Goal: Task Accomplishment & Management: Manage account settings

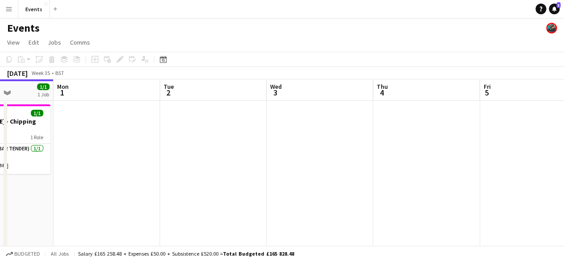
drag, startPoint x: 322, startPoint y: 173, endPoint x: 162, endPoint y: 192, distance: 160.6
click at [162, 192] on app-calendar-viewport "Thu 28 1/1 1 Job Fri 29 4/4 1 Job Sat 30 9/9 2 Jobs Sun 31 1/1 1 Job Mon 1 Tue …" at bounding box center [282, 257] width 564 height 357
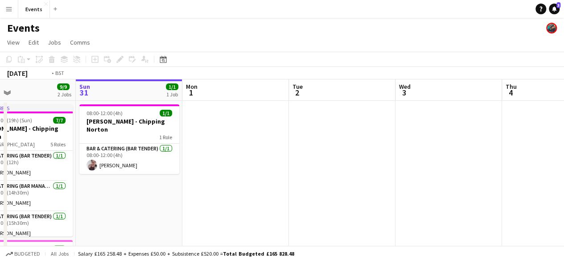
drag, startPoint x: 386, startPoint y: 193, endPoint x: 89, endPoint y: 219, distance: 298.4
click at [89, 219] on app-calendar-viewport "Thu 28 1/1 1 Job Fri 29 4/4 1 Job Sat 30 9/9 2 Jobs Sun 31 1/1 1 Job Mon 1 Tue …" at bounding box center [282, 257] width 564 height 357
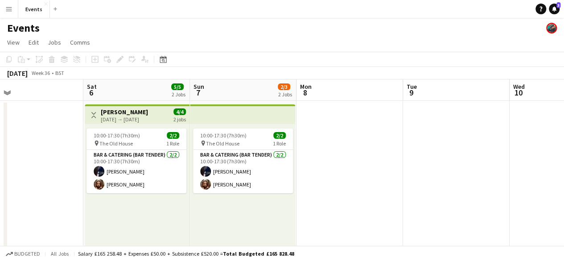
scroll to position [0, 246]
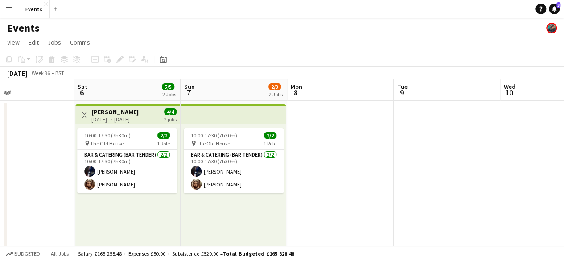
drag, startPoint x: 454, startPoint y: 212, endPoint x: 239, endPoint y: 204, distance: 215.0
click at [239, 204] on app-calendar-viewport "Wed 3 Thu 4 Fri 5 Sat 6 5/5 2 Jobs Sun 7 2/3 2 Jobs Mon 8 Tue 9 Wed 10 Thu 11 F…" at bounding box center [282, 257] width 564 height 357
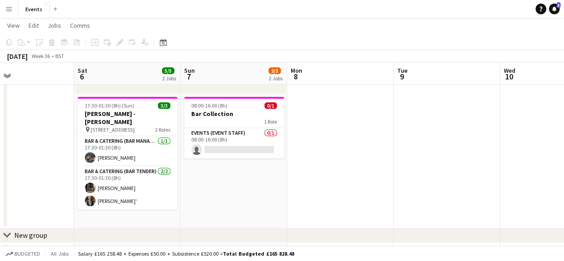
scroll to position [167, 0]
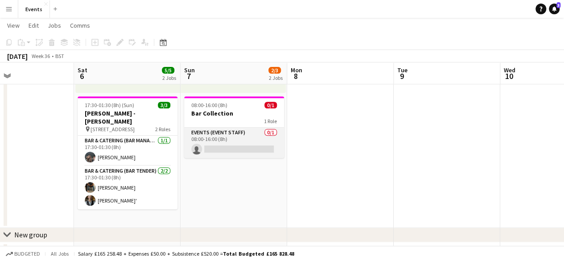
click at [227, 150] on app-card-role "Events (Event Staff) 0/1 08:00-16:00 (8h) single-neutral-actions" at bounding box center [234, 142] width 100 height 30
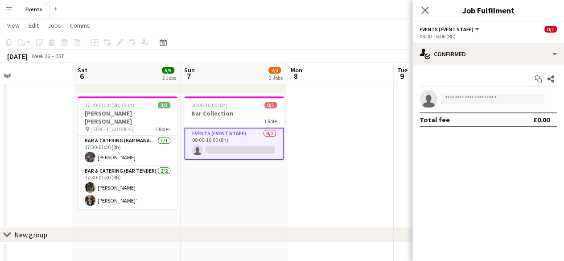
click at [223, 205] on app-date-cell "10:00-17:30 (7h30m) 2/2 pin The Old House 1 Role Bar & Catering (Bar Tender) [D…" at bounding box center [234, 80] width 107 height 295
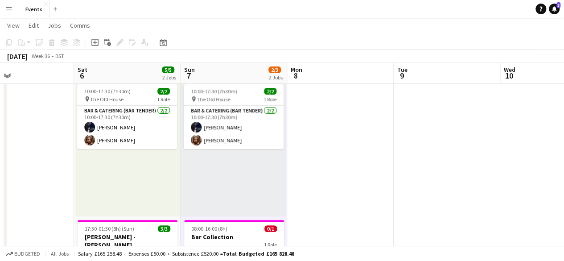
scroll to position [0, 0]
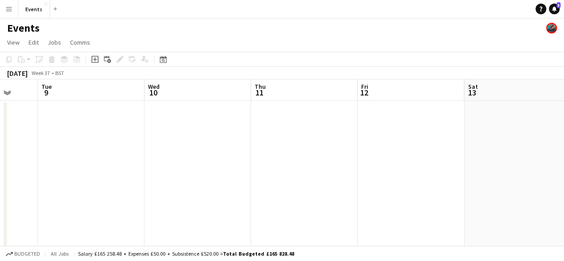
drag, startPoint x: 521, startPoint y: 132, endPoint x: 165, endPoint y: 138, distance: 355.7
click at [165, 138] on app-calendar-viewport "Fri 5 Sat 6 5/5 2 Jobs Sun 7 2/3 2 Jobs Mon 8 Tue 9 Wed 10 Thu 11 Fri 12 Sat 13…" at bounding box center [282, 257] width 564 height 357
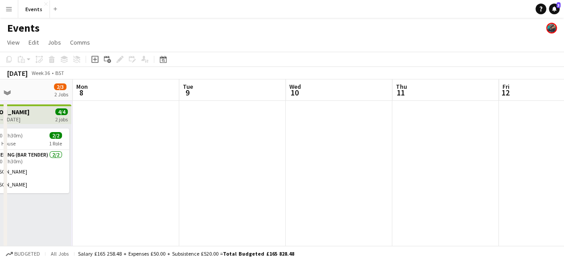
drag, startPoint x: 217, startPoint y: 172, endPoint x: 502, endPoint y: 154, distance: 285.4
click at [502, 154] on app-calendar-viewport "Fri 5 Sat 6 5/5 2 Jobs Sun 7 2/3 2 Jobs Mon 8 Tue 9 Wed 10 Thu 11 Fri 12 Sat 13…" at bounding box center [282, 257] width 564 height 357
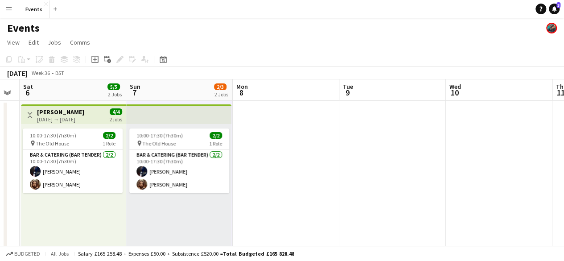
drag, startPoint x: 319, startPoint y: 164, endPoint x: 544, endPoint y: 180, distance: 225.6
click at [544, 180] on app-calendar-viewport "Thu 4 Fri 5 Sat 6 5/5 2 Jobs Sun 7 2/3 2 Jobs Mon 8 Tue 9 Wed 10 Thu 11 Fri 12 …" at bounding box center [282, 257] width 564 height 357
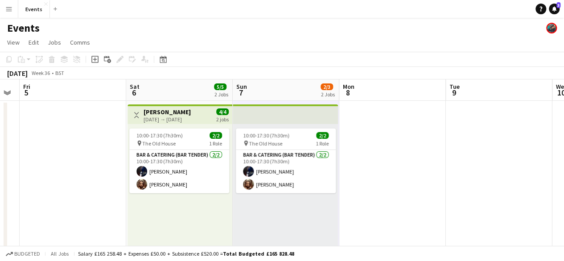
scroll to position [0, 311]
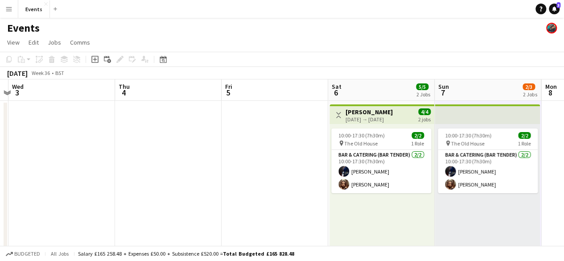
drag, startPoint x: 323, startPoint y: 208, endPoint x: 570, endPoint y: 181, distance: 248.4
click at [564, 181] on html "Menu Boards Boards Boards All jobs Status Workforce Workforce My Workforce Recr…" at bounding box center [282, 225] width 564 height 451
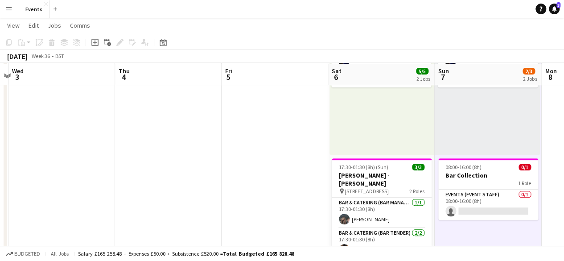
scroll to position [106, 0]
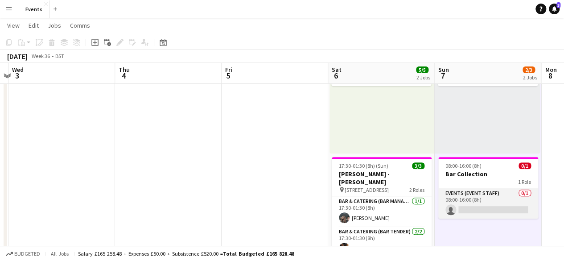
click at [490, 211] on app-card-role "Events (Event Staff) 0/1 08:00-16:00 (8h) single-neutral-actions" at bounding box center [488, 203] width 100 height 30
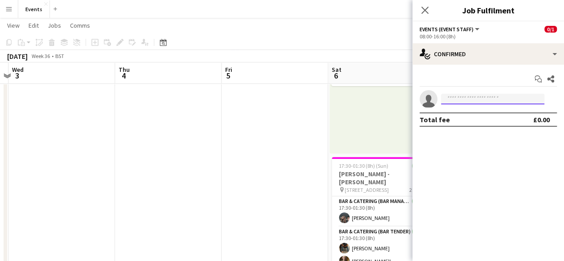
click at [511, 96] on input at bounding box center [492, 99] width 103 height 11
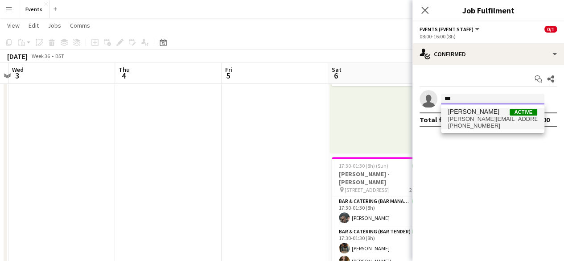
type input "***"
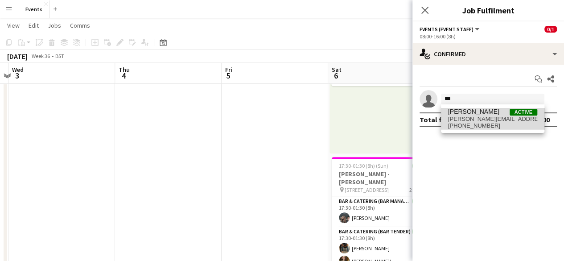
click at [497, 118] on span "[PERSON_NAME][EMAIL_ADDRESS][DOMAIN_NAME]" at bounding box center [492, 118] width 89 height 7
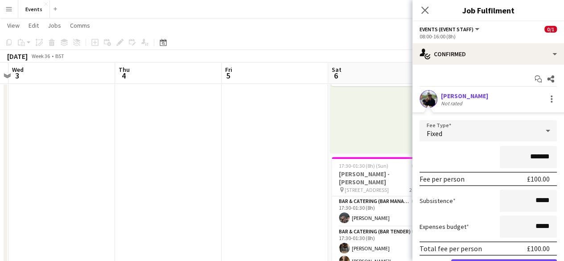
scroll to position [49, 0]
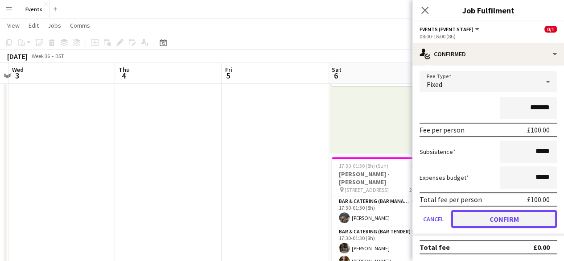
click at [512, 214] on button "Confirm" at bounding box center [504, 219] width 106 height 18
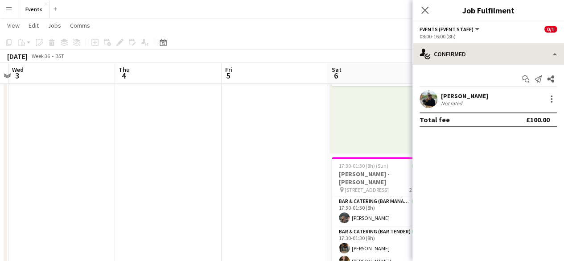
scroll to position [0, 0]
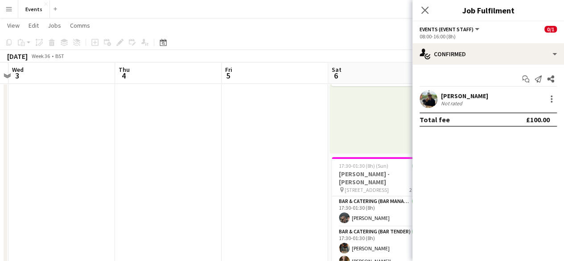
click at [417, 11] on div "Close pop-in" at bounding box center [424, 10] width 25 height 21
click at [422, 11] on icon "Close pop-in" at bounding box center [424, 10] width 8 height 8
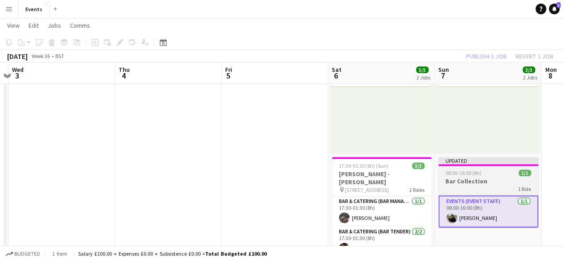
click at [479, 185] on div "1 Role" at bounding box center [488, 188] width 100 height 7
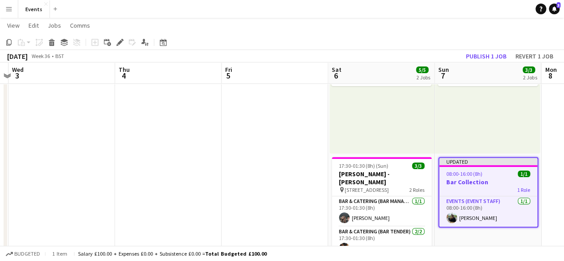
click at [489, 49] on app-toolbar "Copy Paste Paste Ctrl+V Paste with crew Ctrl+Shift+V Paste linked Job [GEOGRAPH…" at bounding box center [282, 42] width 564 height 15
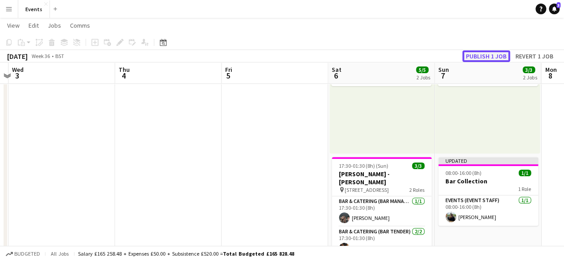
click at [489, 51] on button "Publish 1 job" at bounding box center [486, 56] width 48 height 12
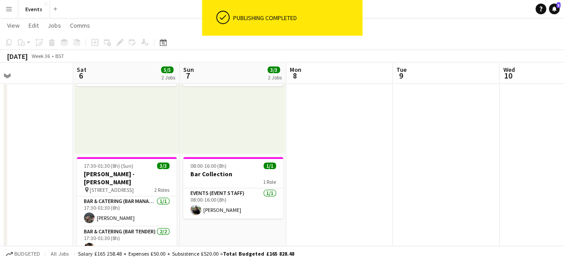
drag, startPoint x: 542, startPoint y: 226, endPoint x: 287, endPoint y: 242, distance: 254.9
click at [287, 242] on app-calendar-viewport "Tue 2 Wed 3 Thu 4 Fri 5 Sat 6 5/5 2 Jobs Sun 7 3/3 2 Jobs Mon 8 Tue 9 Wed 10 Th…" at bounding box center [282, 129] width 564 height 401
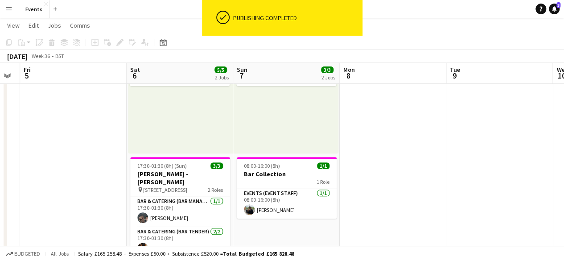
scroll to position [0, 356]
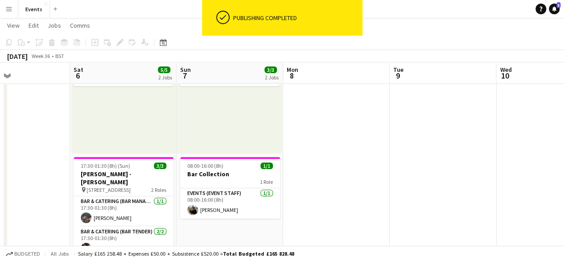
drag, startPoint x: 414, startPoint y: 227, endPoint x: 227, endPoint y: 214, distance: 187.6
click at [227, 214] on app-calendar-viewport "Tue 2 Wed 3 Thu 4 Fri 5 Sat 6 5/5 2 Jobs Sun 7 3/3 2 Jobs Mon 8 Tue 9 Wed 10 Th…" at bounding box center [282, 129] width 564 height 401
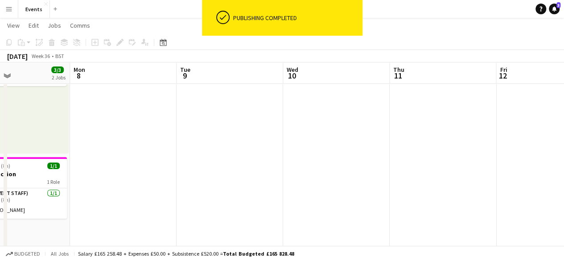
click at [472, 167] on app-date-cell at bounding box center [443, 141] width 107 height 295
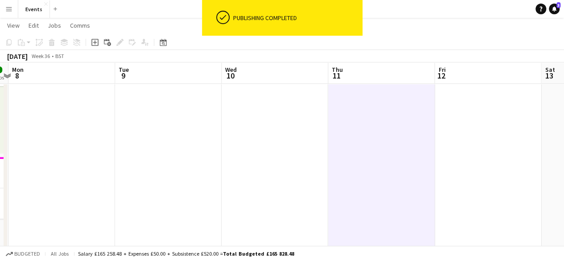
drag, startPoint x: 498, startPoint y: 178, endPoint x: 470, endPoint y: 175, distance: 28.6
click at [470, 175] on app-calendar-viewport "Thu 4 Fri 5 Sat 6 5/5 2 Jobs Sun 7 3/3 2 Jobs Mon 8 Tue 9 Wed 10 Thu 11 Fri 12 …" at bounding box center [282, 129] width 564 height 401
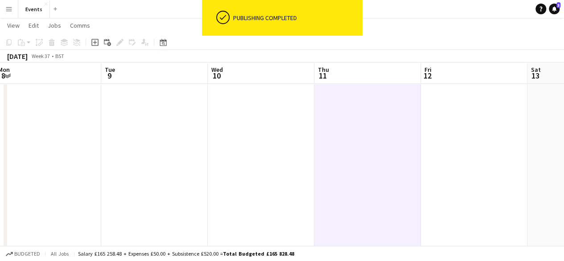
drag, startPoint x: 470, startPoint y: 175, endPoint x: 456, endPoint y: 180, distance: 14.7
click at [456, 180] on app-calendar-viewport "Sat 6 5/5 2 Jobs Sun 7 3/3 2 Jobs Mon 8 Tue 9 Wed 10 Thu 11 Fri 12 Sat 13 Sun 1…" at bounding box center [282, 129] width 564 height 401
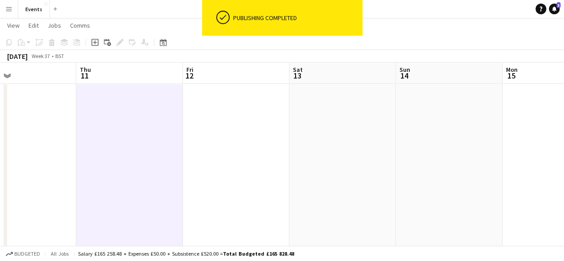
drag, startPoint x: 456, startPoint y: 180, endPoint x: 218, endPoint y: 197, distance: 238.6
click at [218, 197] on app-calendar-viewport "Mon 8 Tue 9 Wed 10 Thu 11 Fri 12 Sat 13 Sun 14 Mon 15 Tue 16 Wed 17 2/3 1 Job T…" at bounding box center [282, 129] width 564 height 401
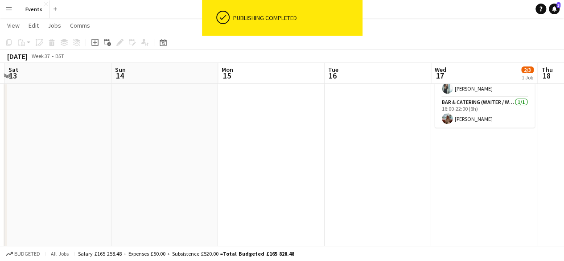
scroll to position [0, 316]
click at [87, 191] on app-calendar-viewport "Wed 10 Thu 11 Fri 12 Sat 13 Sun 14 Mon 15 Tue 16 Wed 17 2/3 1 Job Thu 18 Fri 19…" at bounding box center [282, 129] width 564 height 401
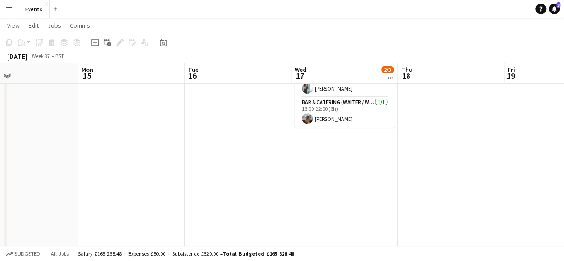
scroll to position [0, 246]
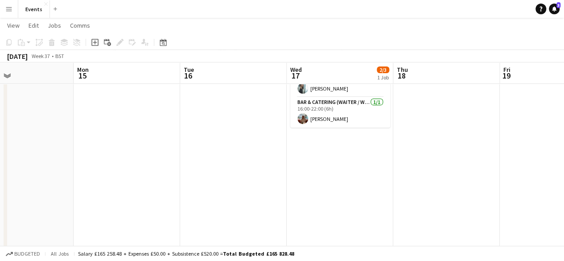
drag, startPoint x: 481, startPoint y: 182, endPoint x: 339, endPoint y: 189, distance: 142.8
click at [339, 189] on app-calendar-viewport "Fri 12 Sat 13 Sun 14 Mon 15 Tue 16 Wed 17 2/3 1 Job Thu 18 Fri 19 Sat 20 Sun 21…" at bounding box center [282, 129] width 564 height 401
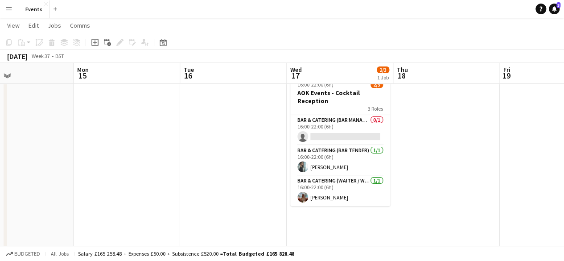
scroll to position [0, 0]
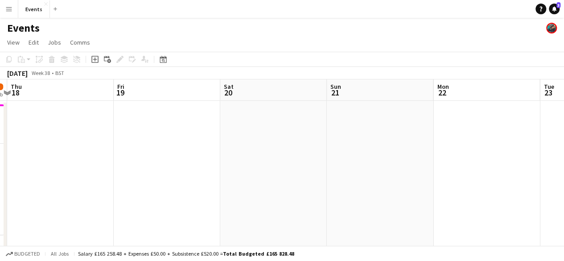
drag, startPoint x: 478, startPoint y: 179, endPoint x: 92, endPoint y: 193, distance: 386.2
click at [92, 193] on app-calendar-viewport "Sun 14 Mon 15 Tue 16 Wed 17 2/3 1 Job Thu 18 Fri 19 Sat 20 Sun 21 Mon 22 Tue 23…" at bounding box center [282, 257] width 564 height 357
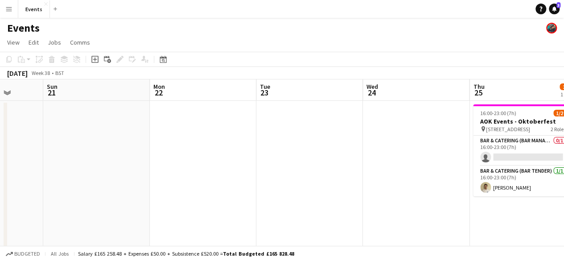
scroll to position [0, 243]
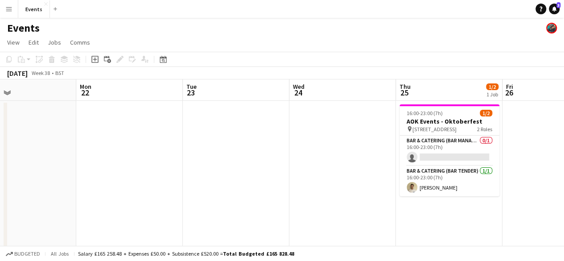
drag, startPoint x: 169, startPoint y: 176, endPoint x: 29, endPoint y: 173, distance: 140.0
click at [29, 173] on app-calendar-viewport "Fri 19 Sat 20 Sun 21 Mon 22 Tue 23 Wed 24 Thu 25 1/2 1 Job Fri 26 Sat 27 Sun 28…" at bounding box center [282, 257] width 564 height 357
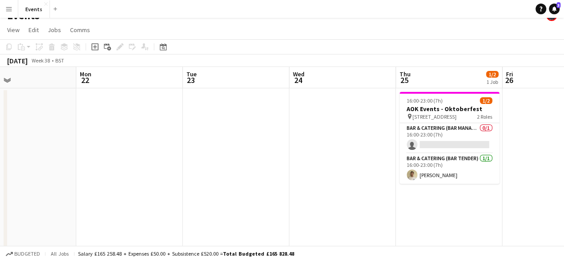
scroll to position [3, 0]
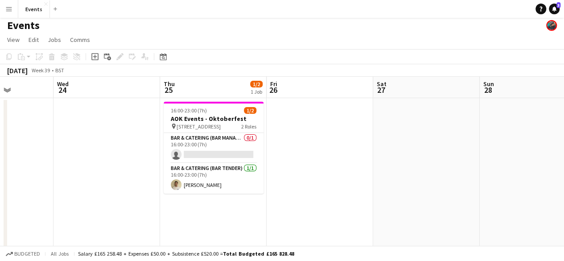
drag, startPoint x: 558, startPoint y: 180, endPoint x: 109, endPoint y: 130, distance: 451.6
click at [109, 130] on app-calendar-viewport "Sun 21 Mon 22 Tue 23 Wed 24 Thu 25 1/2 1 Job Fri 26 Sat 27 Sun 28 Mon 29 Tue 30…" at bounding box center [282, 255] width 564 height 357
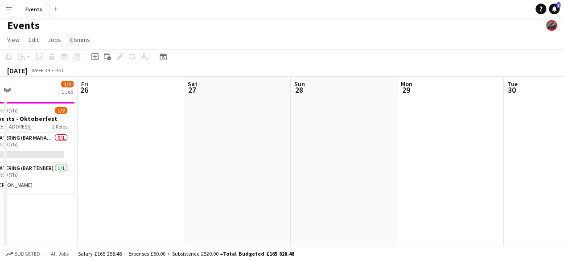
drag, startPoint x: 415, startPoint y: 149, endPoint x: 226, endPoint y: 137, distance: 189.3
click at [226, 137] on app-calendar-viewport "Tue 23 Wed 24 Thu 25 1/2 1 Job Fri 26 Sat 27 Sun 28 Mon 29 Tue 30 Wed 1 Thu 2 F…" at bounding box center [282, 255] width 564 height 357
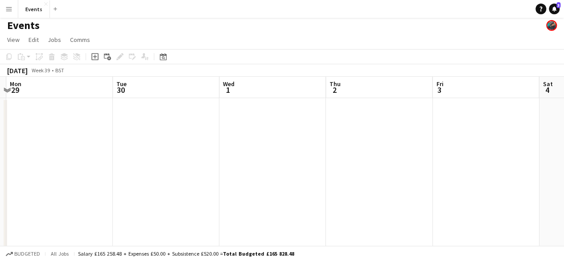
drag, startPoint x: 268, startPoint y: 162, endPoint x: 261, endPoint y: 163, distance: 7.2
click at [261, 163] on app-calendar-viewport "Thu 25 1/2 1 Job Fri 26 Sat 27 Sun 28 Mon 29 Tue 30 Wed 1 Thu 2 Fri 3 Sat 4 Sun…" at bounding box center [282, 255] width 564 height 357
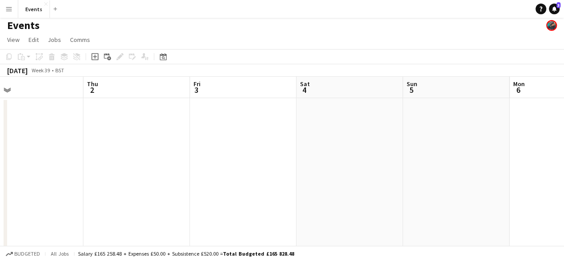
drag, startPoint x: 417, startPoint y: 187, endPoint x: 175, endPoint y: 229, distance: 246.1
click at [175, 229] on app-calendar-viewport "Mon 29 Tue 30 Wed 1 Thu 2 Fri 3 Sat 4 Sun 5 Mon 6 Tue 7 Wed 8 Thu 9" at bounding box center [282, 255] width 564 height 357
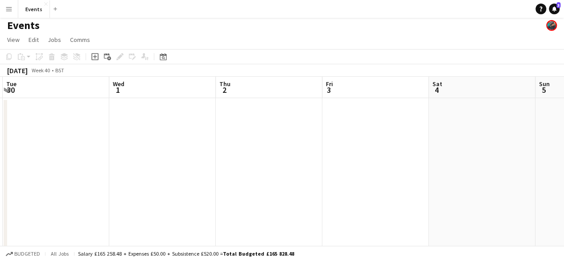
drag, startPoint x: 404, startPoint y: 204, endPoint x: 570, endPoint y: 124, distance: 183.8
click at [564, 124] on html "Menu Boards Boards Boards All jobs Status Workforce Workforce My Workforce Recr…" at bounding box center [282, 222] width 564 height 451
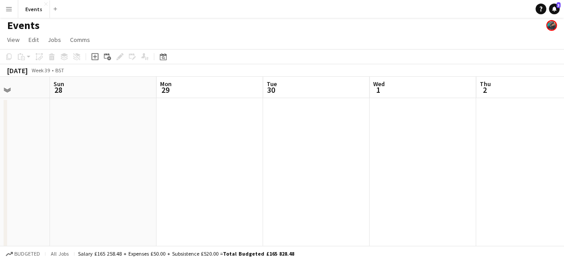
drag, startPoint x: 259, startPoint y: 129, endPoint x: 570, endPoint y: 131, distance: 310.7
click at [564, 131] on html "Menu Boards Boards Boards All jobs Status Workforce Workforce My Workforce Recr…" at bounding box center [282, 222] width 564 height 451
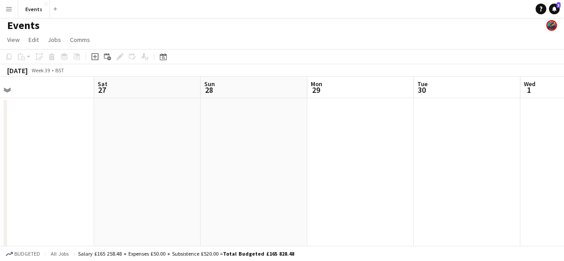
click at [564, 187] on html "Menu Boards Boards Boards All jobs Status Workforce Workforce My Workforce Recr…" at bounding box center [282, 222] width 564 height 451
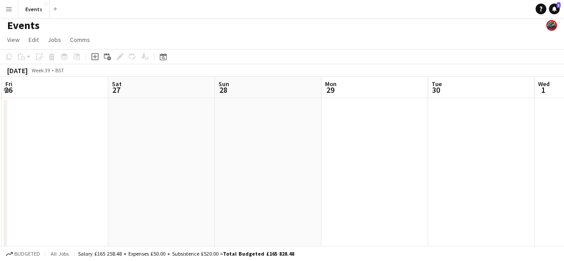
drag, startPoint x: 442, startPoint y: 208, endPoint x: 570, endPoint y: 226, distance: 129.2
click at [564, 226] on html "Menu Boards Boards Boards All jobs Status Workforce Workforce My Workforce Recr…" at bounding box center [282, 222] width 564 height 451
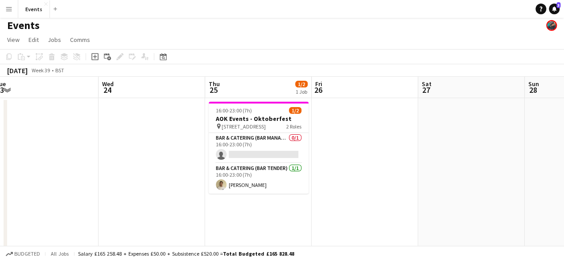
click at [557, 191] on app-calendar-viewport "Sun 21 Mon 22 Tue 23 Wed 24 Thu 25 1/2 1 Job Fri 26 Sat 27 Sun 28 Mon 29 Tue 30…" at bounding box center [282, 255] width 564 height 357
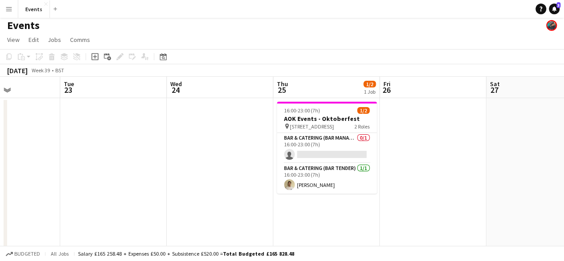
scroll to position [0, 287]
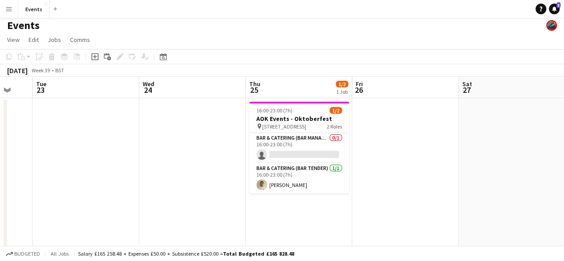
drag, startPoint x: 390, startPoint y: 161, endPoint x: 431, endPoint y: 155, distance: 41.0
click at [431, 155] on app-calendar-viewport "Sat 20 Sun 21 Mon 22 Tue 23 Wed 24 Thu 25 1/2 1 Job Fri 26 Sat 27 Sun 28 Mon 29…" at bounding box center [282, 255] width 564 height 357
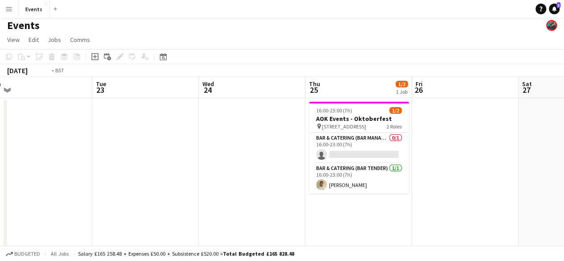
drag, startPoint x: 173, startPoint y: 152, endPoint x: 435, endPoint y: 148, distance: 262.1
click at [435, 148] on app-calendar-viewport "Sat 20 Sun 21 Mon 22 Tue 23 Wed 24 Thu 25 1/2 1 Job Fri 26 Sat 27 Sun 28 Mon 29…" at bounding box center [282, 255] width 564 height 357
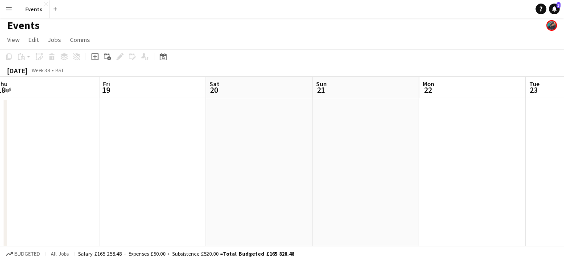
drag, startPoint x: 368, startPoint y: 162, endPoint x: 432, endPoint y: 176, distance: 66.2
click at [432, 176] on app-calendar-viewport "Tue 16 Wed 17 2/3 1 Job Thu 18 Fri 19 Sat 20 Sun 21 Mon 22 Tue 23 Wed 24 Thu 25…" at bounding box center [282, 255] width 564 height 357
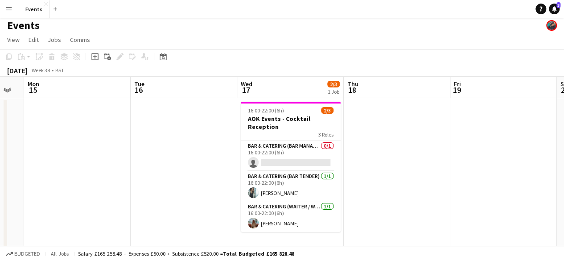
scroll to position [0, 284]
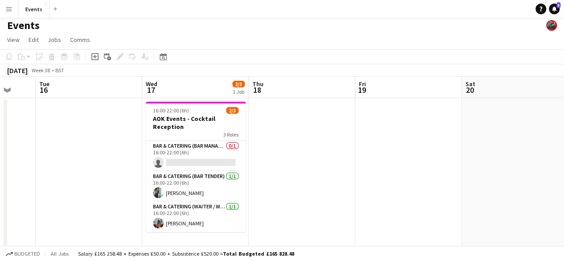
drag, startPoint x: 431, startPoint y: 213, endPoint x: 435, endPoint y: 208, distance: 6.6
click at [435, 208] on app-calendar-viewport "Sat 13 Sun 14 Mon 15 Tue 16 Wed 17 2/3 1 Job Thu 18 Fri 19 Sat 20 Sun 21 Mon 22…" at bounding box center [282, 255] width 564 height 357
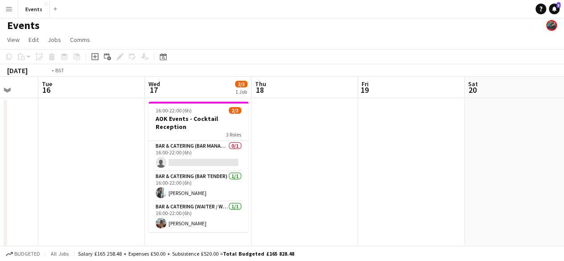
drag, startPoint x: 112, startPoint y: 144, endPoint x: 328, endPoint y: 132, distance: 216.1
click at [328, 132] on app-calendar-viewport "Sat 13 Sun 14 Mon 15 Tue 16 Wed 17 2/3 1 Job Thu 18 Fri 19 Sat 20 Sun 21 Mon 22…" at bounding box center [282, 255] width 564 height 357
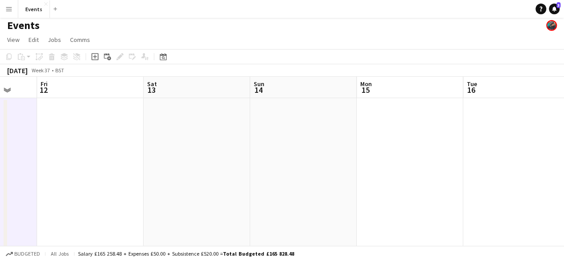
drag, startPoint x: 225, startPoint y: 147, endPoint x: 437, endPoint y: 118, distance: 213.7
click at [437, 118] on app-calendar-viewport "Tue 9 Wed 10 Thu 11 Fri 12 Sat 13 Sun 14 Mon 15 Tue 16 Wed 17 2/3 1 Job Thu 18 …" at bounding box center [282, 255] width 564 height 357
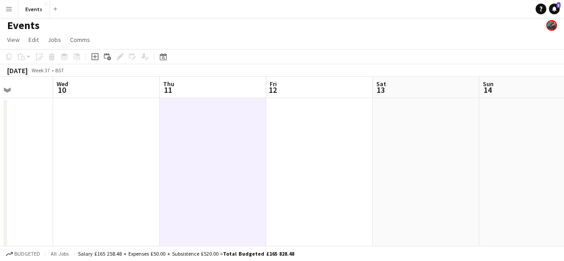
drag, startPoint x: 365, startPoint y: 156, endPoint x: 376, endPoint y: 155, distance: 10.7
click at [376, 155] on app-calendar-viewport "Sun 7 3/3 2 Jobs Mon 8 Tue 9 Wed 10 Thu 11 Fri 12 Sat 13 Sun 14 Mon 15 Tue 16 W…" at bounding box center [282, 255] width 564 height 357
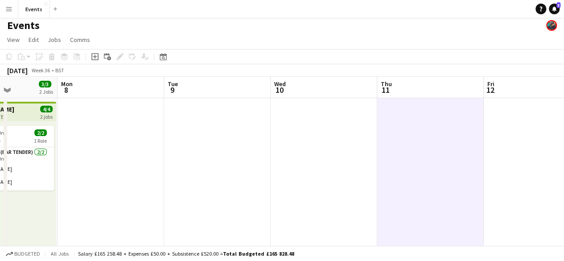
drag, startPoint x: 463, startPoint y: 195, endPoint x: 476, endPoint y: 196, distance: 13.4
click at [476, 196] on app-calendar-viewport "Fri 5 Sat 6 5/5 2 Jobs Sun 7 3/3 2 Jobs Mon 8 Tue 9 Wed 10 Thu 11 Fri 12 Sat 13…" at bounding box center [282, 255] width 564 height 357
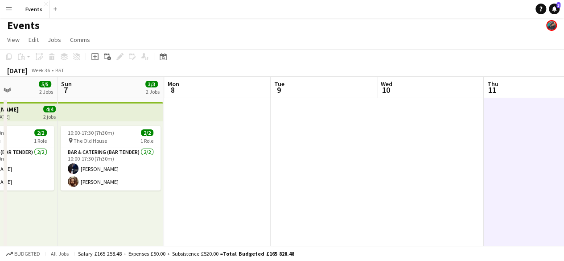
scroll to position [0, 254]
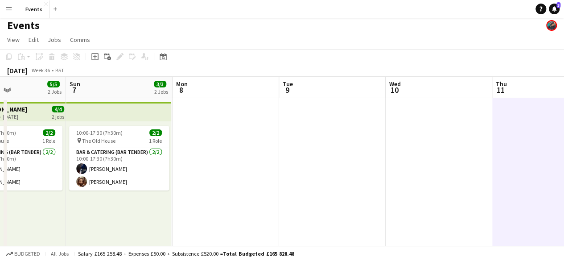
drag, startPoint x: 337, startPoint y: 141, endPoint x: 352, endPoint y: 139, distance: 15.4
click at [352, 139] on app-calendar-viewport "Thu 4 Fri 5 Sat 6 5/5 2 Jobs Sun 7 3/3 2 Jobs Mon 8 Tue 9 Wed 10 Thu 11 Fri 12 …" at bounding box center [282, 255] width 564 height 357
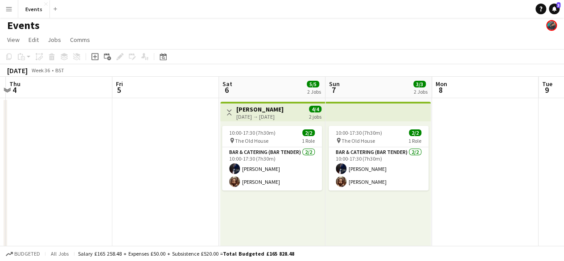
scroll to position [0, 207]
drag, startPoint x: 228, startPoint y: 164, endPoint x: 487, endPoint y: 184, distance: 260.2
click at [487, 184] on app-calendar-viewport "Tue 2 Wed 3 Thu 4 Fri 5 Sat 6 5/5 2 Jobs Sun 7 3/3 2 Jobs Mon 8 Tue 9 Wed 10 Th…" at bounding box center [282, 255] width 564 height 357
click at [487, 184] on app-date-cell at bounding box center [485, 245] width 107 height 295
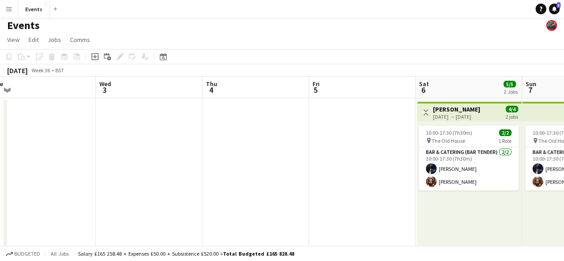
scroll to position [0, 223]
drag, startPoint x: 142, startPoint y: 144, endPoint x: 340, endPoint y: 152, distance: 197.6
click at [340, 152] on app-calendar-viewport "Sun 31 1/1 1 Job Mon 1 Tue 2 Wed 3 Thu 4 Fri 5 Sat 6 5/5 2 Jobs Sun 7 3/3 2 Job…" at bounding box center [282, 255] width 564 height 357
